Goal: Use online tool/utility: Utilize a website feature to perform a specific function

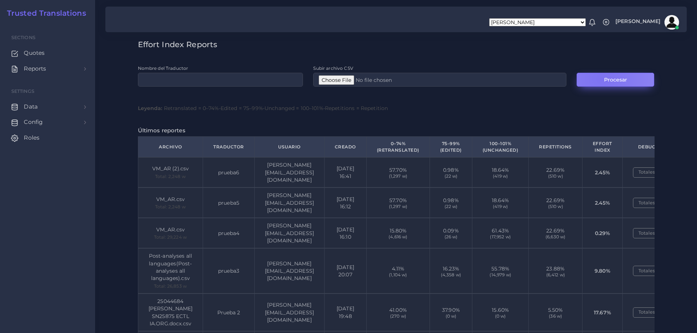
click at [601, 79] on button "Procesar" at bounding box center [615, 80] width 78 height 14
click at [198, 78] on input "Nombre del Traductor" at bounding box center [220, 80] width 165 height 14
type input "prueba7"
click at [337, 81] on input "Subir archivo CSV" at bounding box center [439, 80] width 253 height 14
type input "C:\fakepath\VM_AR (2).csv"
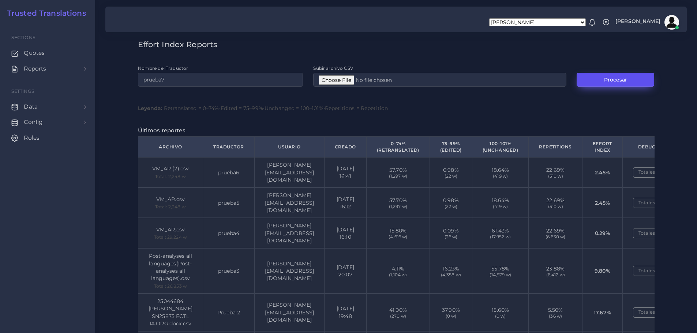
click at [608, 83] on button "Procesar" at bounding box center [615, 80] width 78 height 14
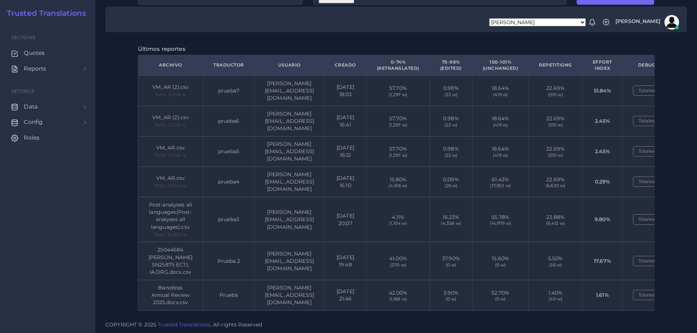
scroll to position [0, 75]
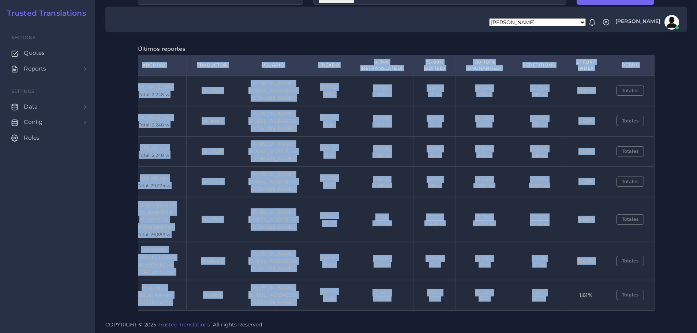
drag, startPoint x: 438, startPoint y: 310, endPoint x: 548, endPoint y: 294, distance: 111.7
click at [548, 294] on div "Archivo Traductor Usuario Creado 0–74% (Retranslated) 75–99% (Edited) 100–101% …" at bounding box center [396, 185] width 516 height 261
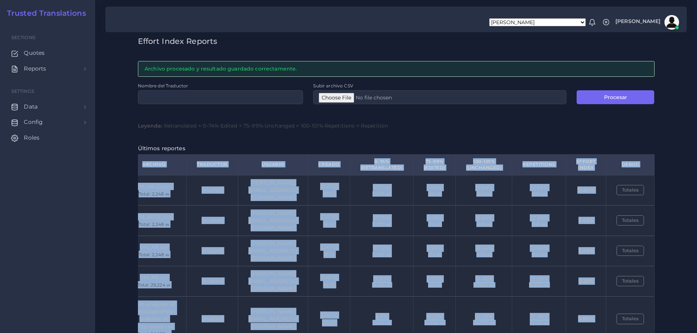
scroll to position [0, 0]
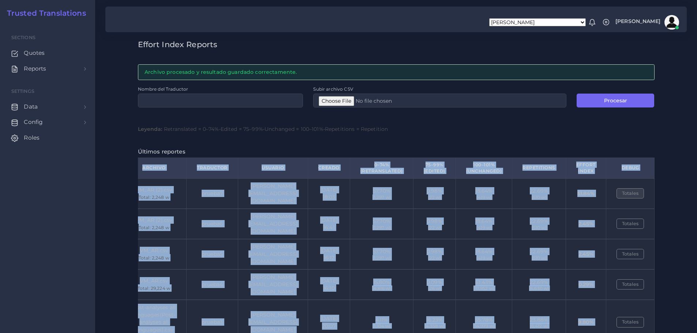
click at [630, 192] on button "Totales" at bounding box center [629, 193] width 27 height 10
click at [629, 194] on button "Totales" at bounding box center [629, 193] width 27 height 10
click at [673, 184] on div "Effort Index Reports Archivo procesado y resultado guardado correctamente. Nomb…" at bounding box center [396, 209] width 602 height 419
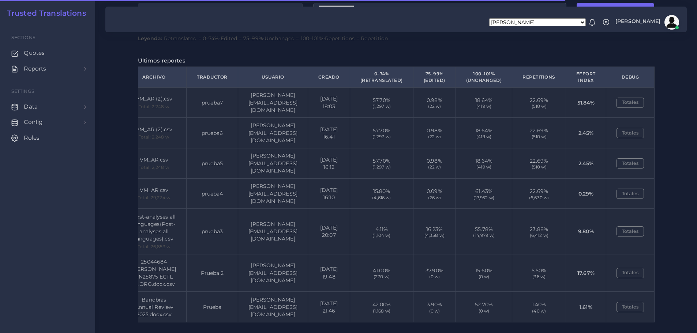
scroll to position [29, 0]
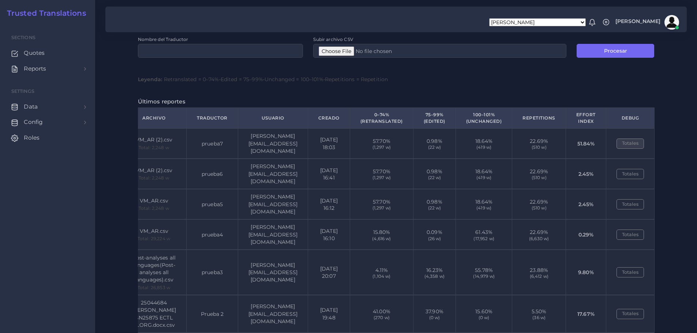
click at [632, 144] on button "Totales" at bounding box center [629, 144] width 27 height 10
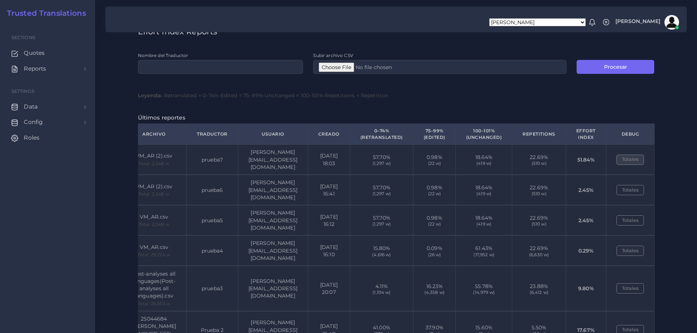
scroll to position [0, 0]
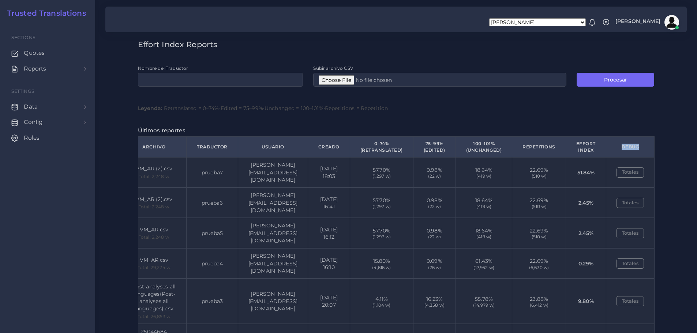
drag, startPoint x: 644, startPoint y: 146, endPoint x: 620, endPoint y: 148, distance: 23.8
click at [620, 148] on th "Debug" at bounding box center [630, 147] width 48 height 20
click at [597, 148] on th "Effort Index" at bounding box center [585, 147] width 40 height 20
drag, startPoint x: 597, startPoint y: 150, endPoint x: 574, endPoint y: 145, distance: 23.5
click at [574, 145] on th "Effort Index" at bounding box center [585, 147] width 40 height 20
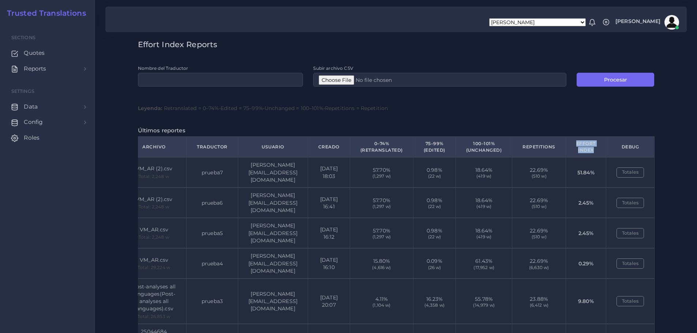
copy th "Effort Index"
click at [672, 102] on div "Effort Index Reports Nombre del Traductor Subir archivo CSV Procesar Leyenda: R…" at bounding box center [396, 198] width 602 height 397
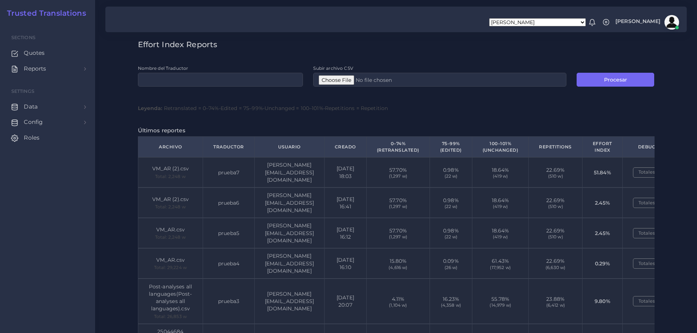
click at [608, 104] on div "Effort Index Reports Nombre del Traductor Subir archivo CSV Procesar Leyenda: R…" at bounding box center [396, 219] width 527 height 358
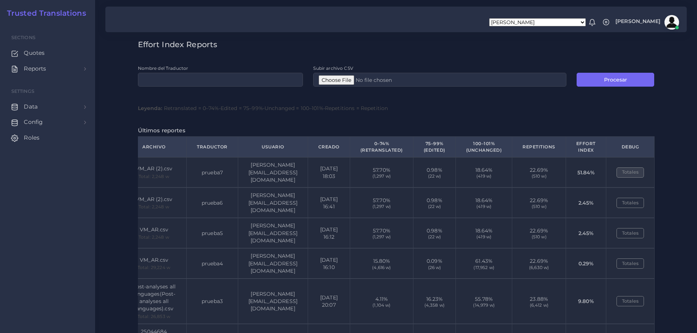
click at [630, 171] on button "Totales" at bounding box center [629, 172] width 27 height 10
drag, startPoint x: 644, startPoint y: 148, endPoint x: 619, endPoint y: 150, distance: 25.0
click at [619, 150] on th "Debug" at bounding box center [630, 147] width 48 height 20
copy th "Debug"
drag, startPoint x: 648, startPoint y: 172, endPoint x: 623, endPoint y: 188, distance: 29.6
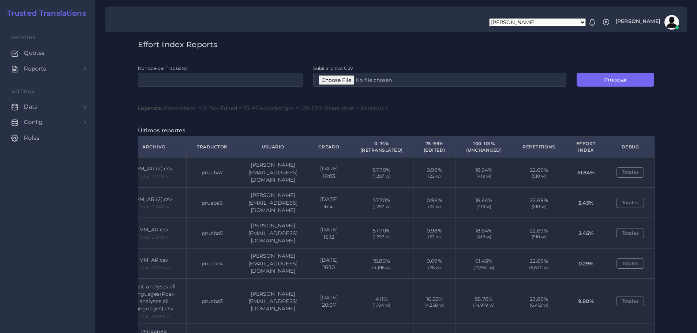
click at [621, 174] on td "Totales" at bounding box center [630, 172] width 48 height 30
drag, startPoint x: 677, startPoint y: 180, endPoint x: 535, endPoint y: 318, distance: 197.6
click at [677, 180] on div "Effort Index Reports Nombre del Traductor Subir archivo CSV Procesar Leyenda: R…" at bounding box center [396, 198] width 602 height 397
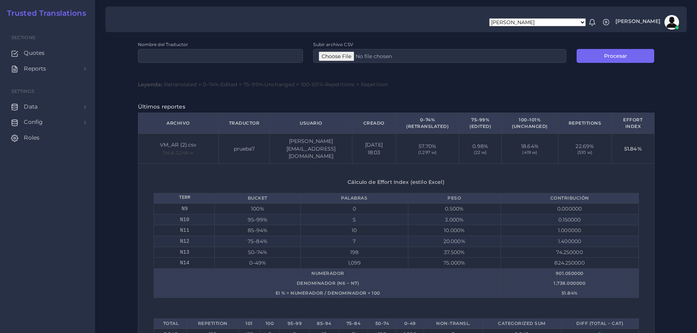
scroll to position [37, 0]
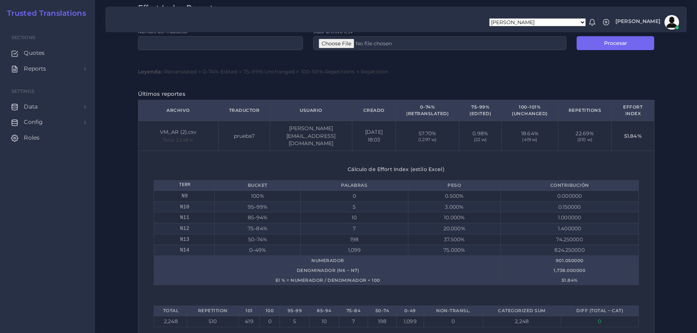
click at [413, 165] on div "Cálculo de Effort Index (estilo Excel) Term Bucket Palabras Peso Contribución N…" at bounding box center [396, 246] width 516 height 191
click at [408, 197] on td "0.500%" at bounding box center [454, 196] width 93 height 11
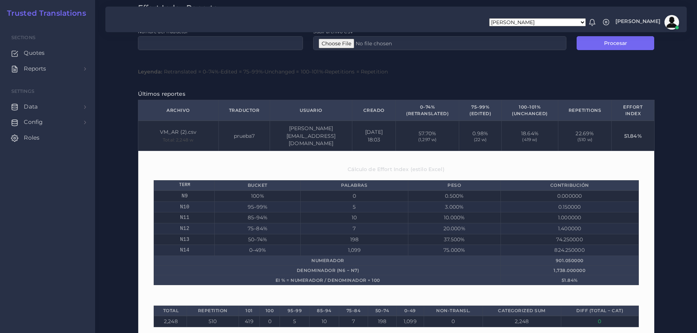
drag, startPoint x: 472, startPoint y: 68, endPoint x: 478, endPoint y: 81, distance: 13.9
click at [472, 69] on div "Leyenda: Retranslated = 0–74% • Edited = 75–99% • Unchanged = 100–101% • Repeti…" at bounding box center [396, 71] width 516 height 7
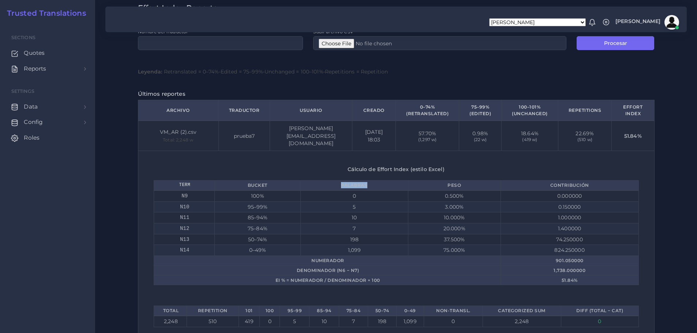
drag, startPoint x: 325, startPoint y: 183, endPoint x: 381, endPoint y: 183, distance: 56.3
click at [381, 183] on th "Palabras" at bounding box center [354, 186] width 107 height 10
click at [351, 195] on td "0" at bounding box center [354, 196] width 107 height 11
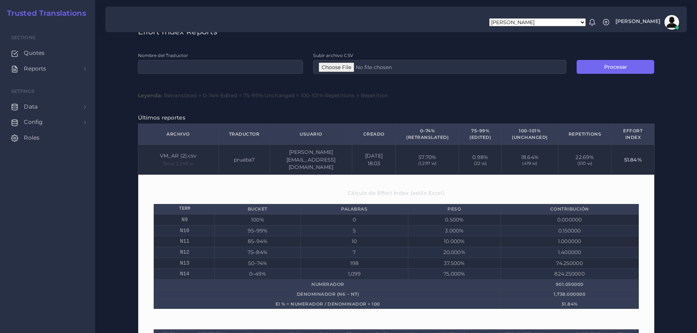
scroll to position [0, 0]
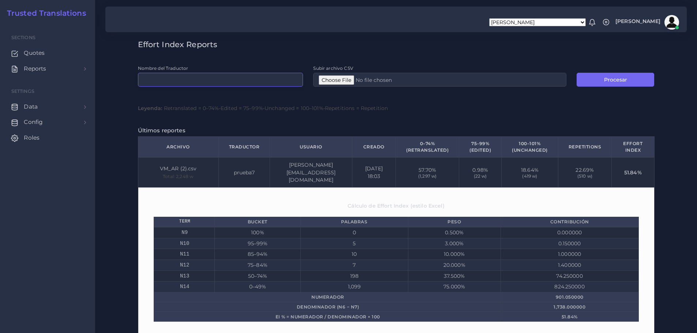
click at [237, 79] on input "Nombre del Traductor" at bounding box center [220, 80] width 165 height 14
type input "prueba8"
click at [495, 107] on div "Leyenda: Retranslated = 0–74% • Edited = 75–99% • Unchanged = 100–101% • Repeti…" at bounding box center [396, 108] width 516 height 7
click at [330, 82] on input "Subir archivo CSV" at bounding box center [439, 80] width 253 height 14
type input "C:\fakepath\Post-analyses all languages (1).csv"
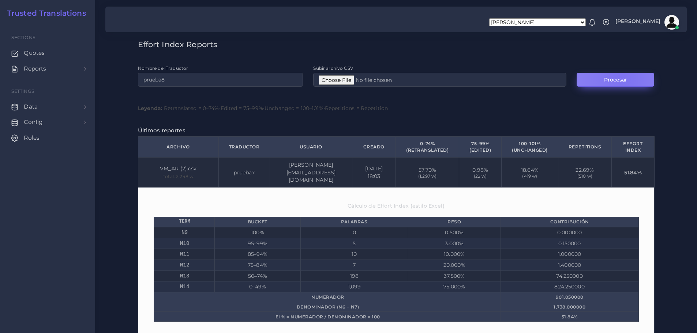
click at [621, 79] on button "Procesar" at bounding box center [615, 80] width 78 height 14
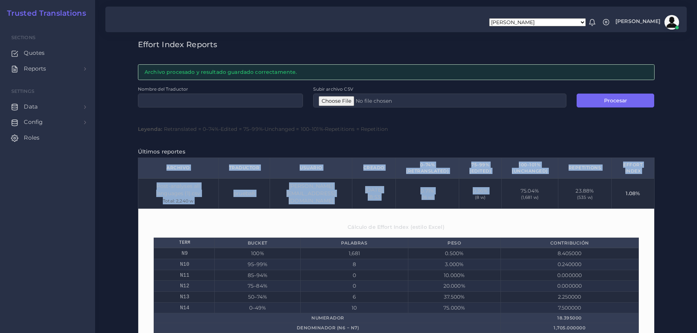
scroll to position [0, 27]
drag, startPoint x: 498, startPoint y: 213, endPoint x: 675, endPoint y: 207, distance: 177.1
click at [696, 207] on html "[PERSON_NAME] [PERSON_NAME] [PERSON_NAME] PM [PERSON_NAME] [PERSON_NAME] [PERSO…" at bounding box center [348, 166] width 697 height 333
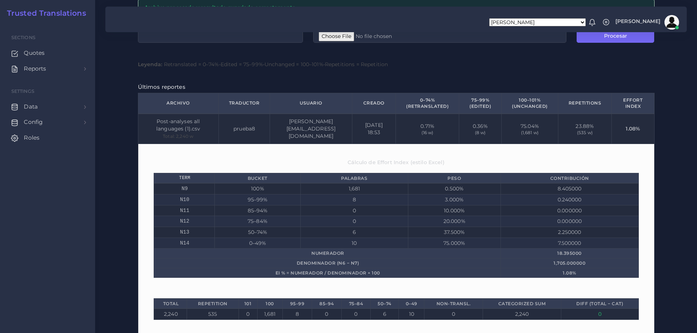
scroll to position [73, 0]
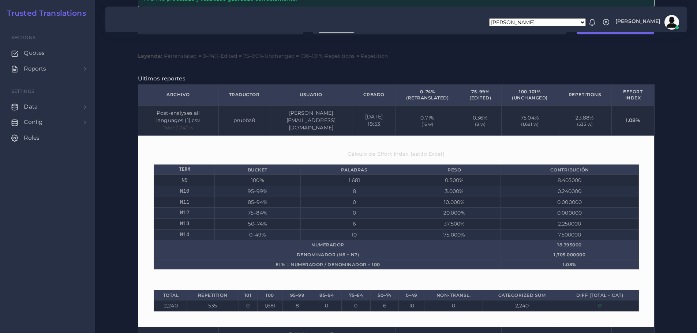
drag, startPoint x: 546, startPoint y: 60, endPoint x: 572, endPoint y: 72, distance: 28.1
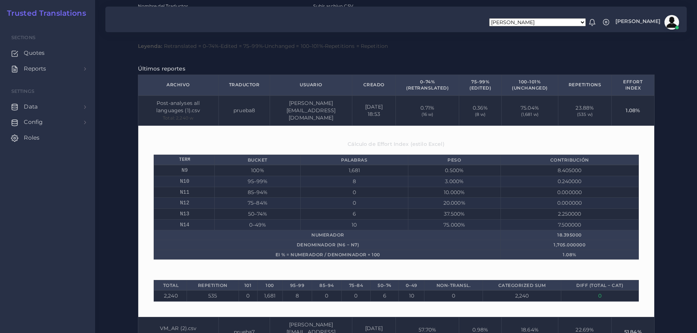
scroll to position [37, 0]
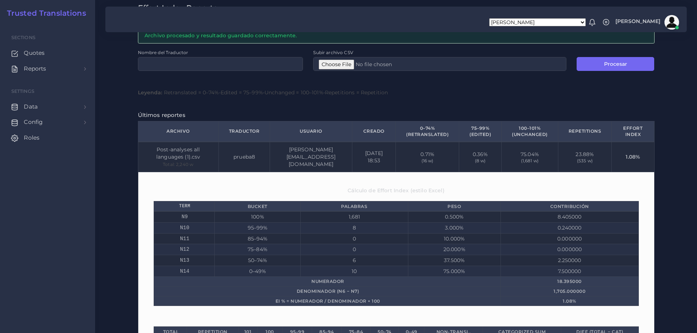
click at [552, 96] on div "Leyenda: Retranslated = 0–74% • Edited = 75–99% • Unchanged = 100–101% • Repeti…" at bounding box center [396, 92] width 516 height 7
drag, startPoint x: 114, startPoint y: 183, endPoint x: 124, endPoint y: 192, distance: 13.7
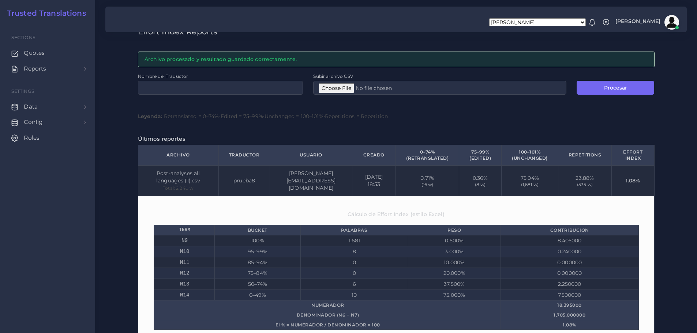
scroll to position [0, 0]
